Goal: Find contact information: Find contact information

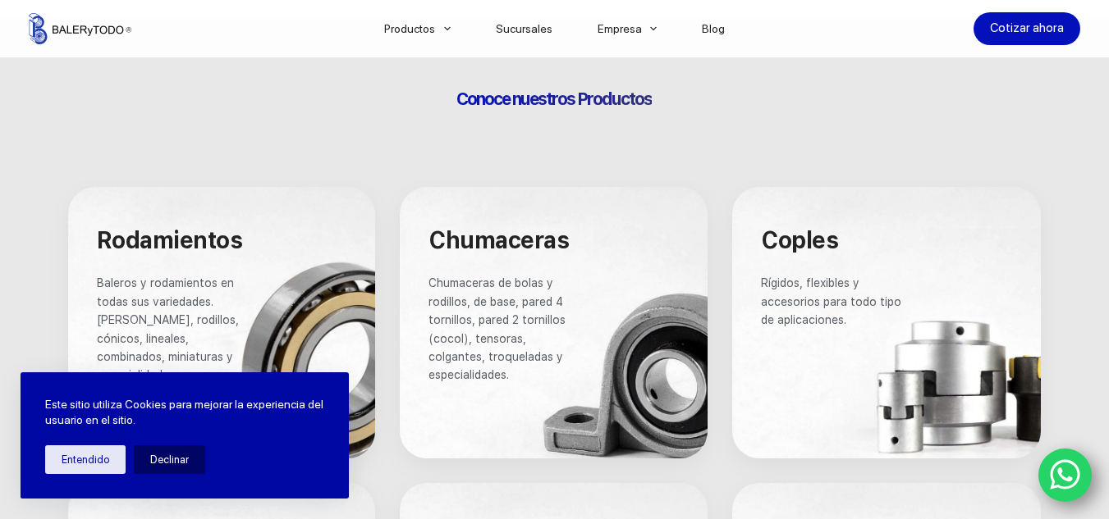
scroll to position [903, 0]
click at [524, 29] on link "Sucursales" at bounding box center [524, 29] width 102 height 0
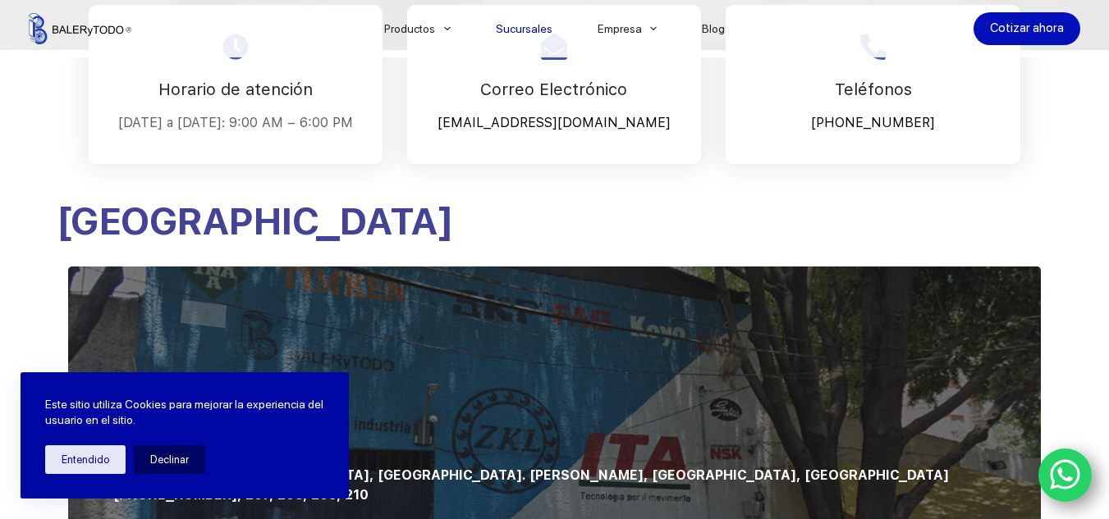
scroll to position [492, 0]
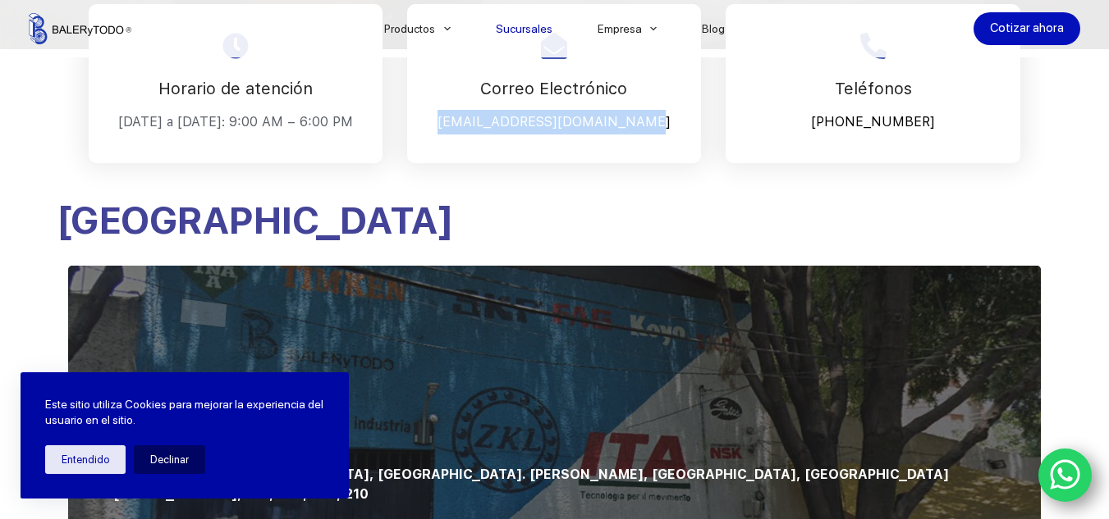
drag, startPoint x: 461, startPoint y: 121, endPoint x: 643, endPoint y: 122, distance: 182.2
click at [643, 122] on p "[EMAIL_ADDRESS][DOMAIN_NAME]" at bounding box center [554, 122] width 253 height 25
copy p "[EMAIL_ADDRESS][DOMAIN_NAME]"
